Goal: Task Accomplishment & Management: Manage account settings

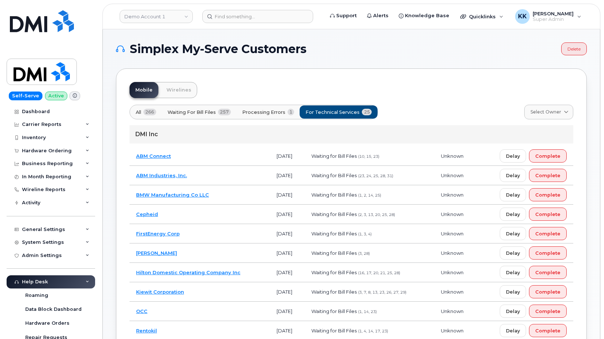
click at [217, 237] on td "FirstEnergy Corp" at bounding box center [199, 233] width 140 height 19
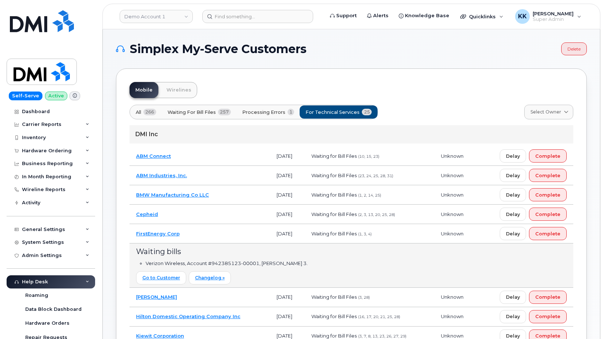
click at [200, 179] on td "ABM Industries, Inc." at bounding box center [199, 175] width 140 height 19
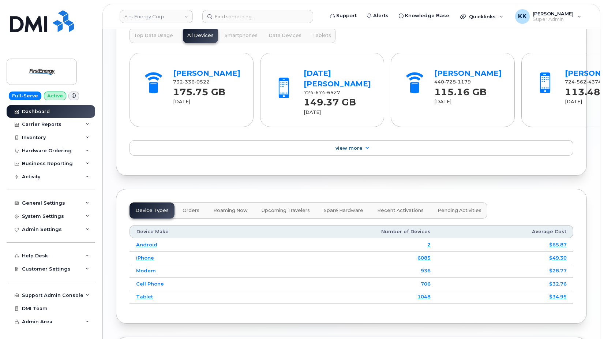
scroll to position [1074, 0]
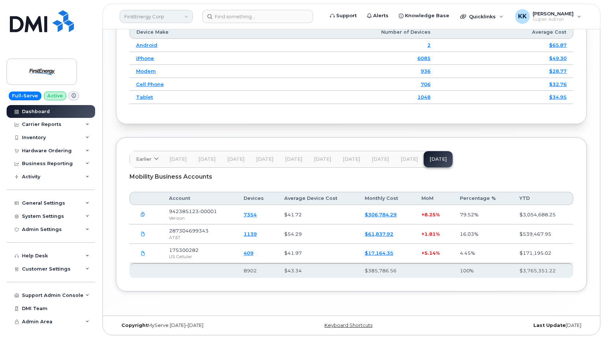
click at [177, 17] on link "FirstEnergy Corp" at bounding box center [156, 16] width 73 height 13
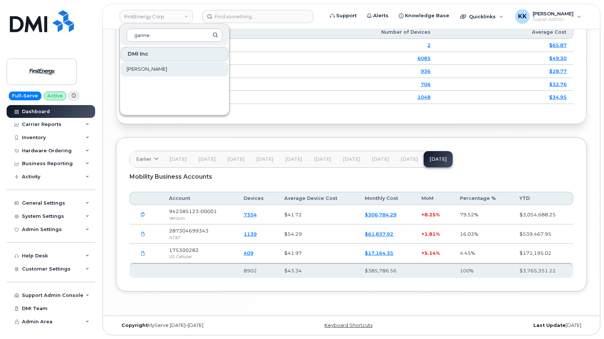
type input "ganne"
click at [167, 67] on span "[PERSON_NAME]" at bounding box center [147, 68] width 41 height 7
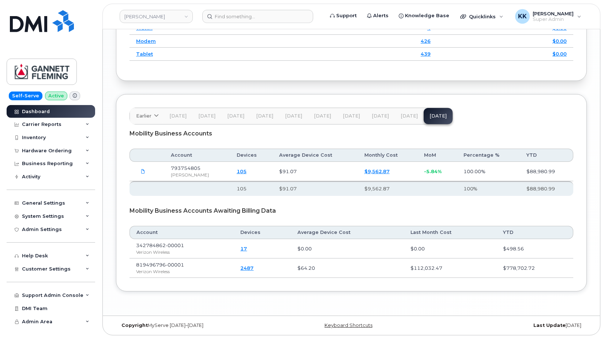
scroll to position [1113, 0]
click at [162, 15] on link "[PERSON_NAME]" at bounding box center [156, 16] width 73 height 13
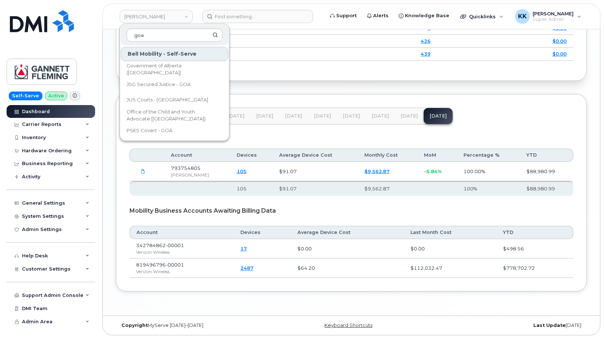
type input "goa"
click at [173, 77] on div "Bell Mobility - Self-Serve Government of Alberta (GOA) JSG Secured Justice - GO…" at bounding box center [174, 91] width 109 height 91
click at [176, 66] on span "Government of Alberta (GOA)" at bounding box center [169, 69] width 84 height 14
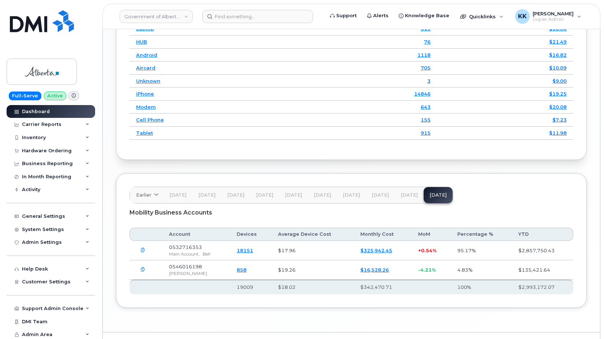
scroll to position [1061, 0]
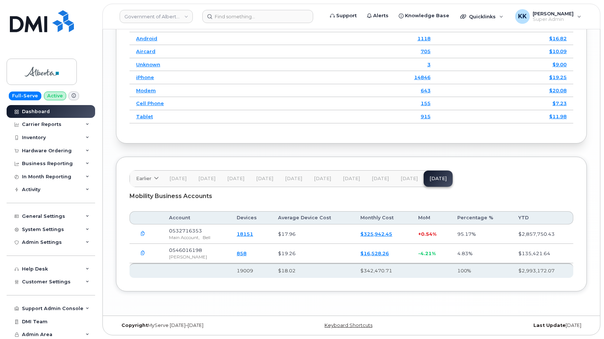
click at [141, 236] on icon "button" at bounding box center [142, 233] width 5 height 5
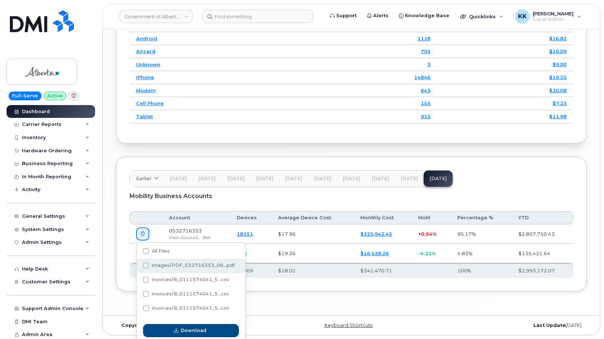
click at [148, 262] on label "images/PDF_532716353_08...pdf" at bounding box center [189, 265] width 92 height 6
click at [138, 264] on input "images/PDF_532716353_08...pdf" at bounding box center [136, 266] width 4 height 4
checkbox input "true"
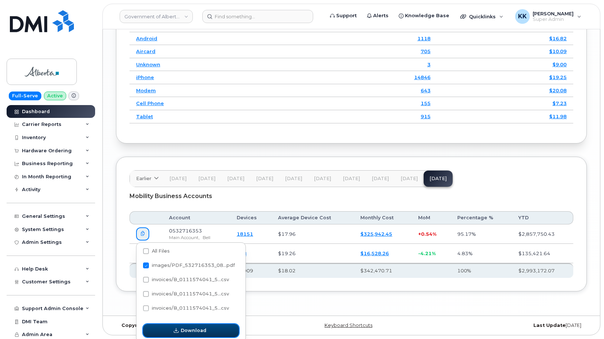
click at [184, 332] on span "Download" at bounding box center [194, 330] width 26 height 7
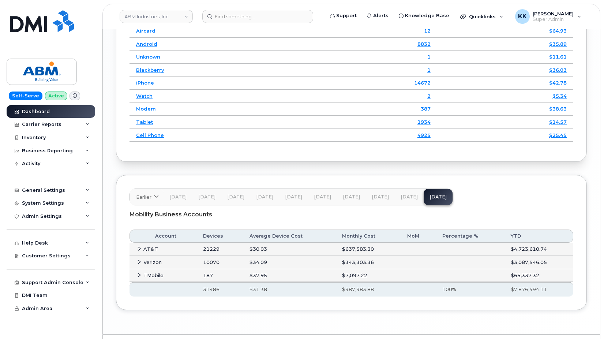
scroll to position [1138, 0]
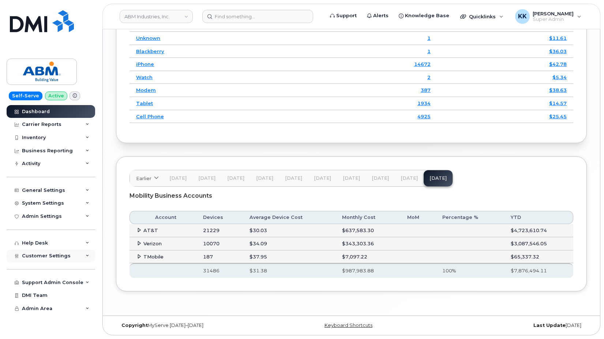
click at [38, 255] on span "Customer Settings" at bounding box center [46, 255] width 49 height 5
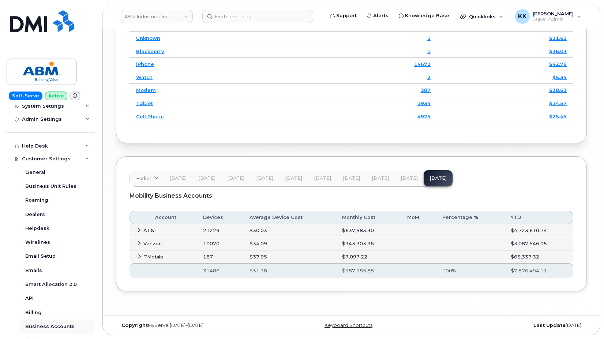
scroll to position [140, 0]
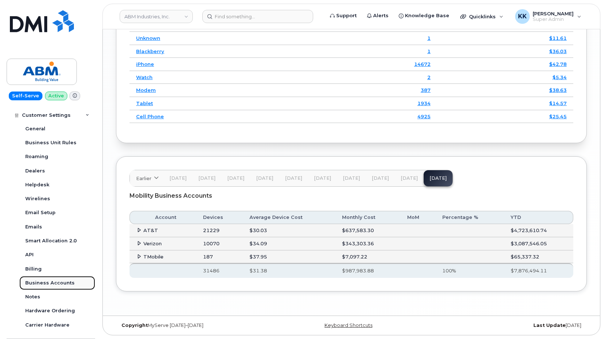
click at [57, 283] on div "Business Accounts" at bounding box center [49, 282] width 49 height 7
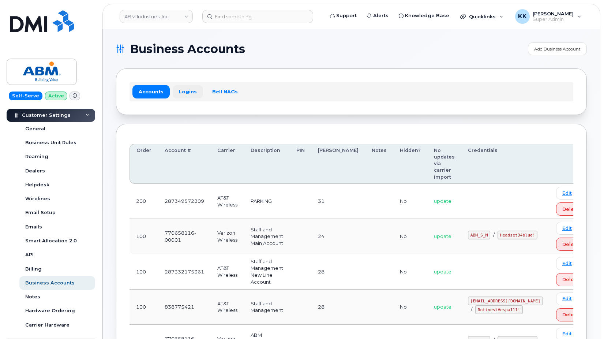
click at [189, 93] on link "Logins" at bounding box center [188, 91] width 30 height 13
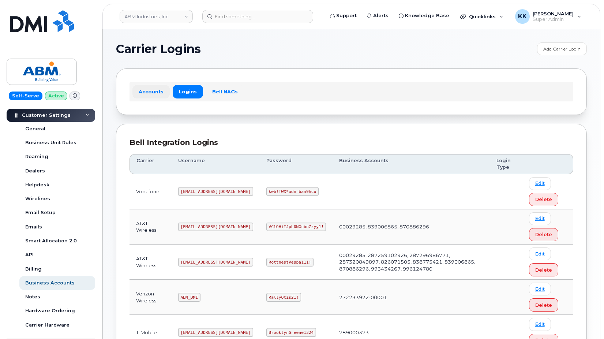
click at [154, 91] on link "Accounts" at bounding box center [150, 91] width 37 height 13
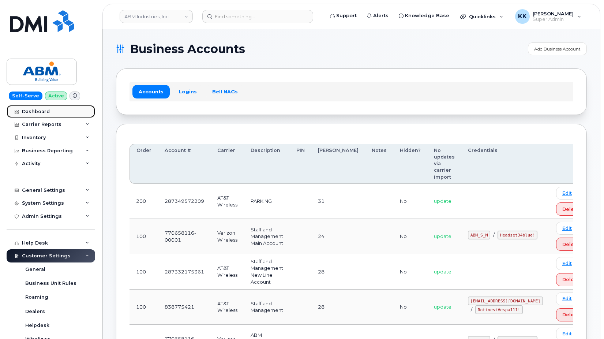
click at [44, 115] on link "Dashboard" at bounding box center [51, 111] width 89 height 13
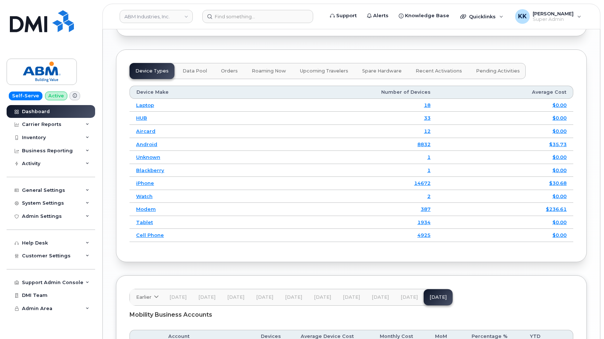
scroll to position [1203, 0]
